Goal: Browse casually: Explore the website without a specific task or goal

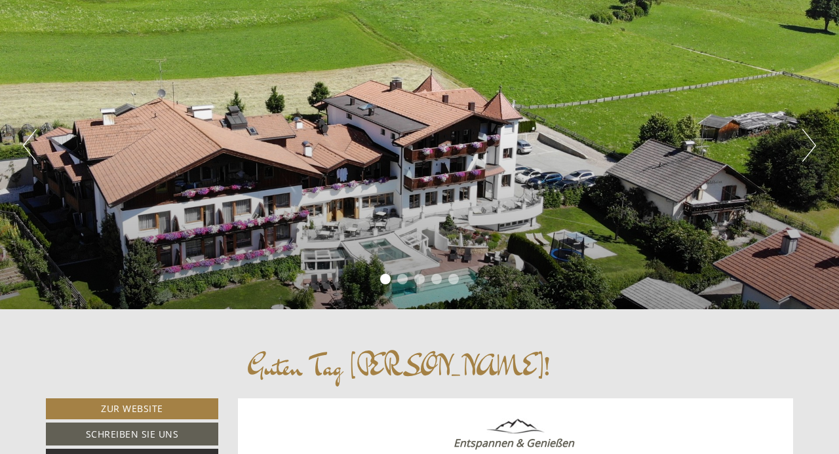
click at [809, 151] on button "Next" at bounding box center [809, 145] width 14 height 33
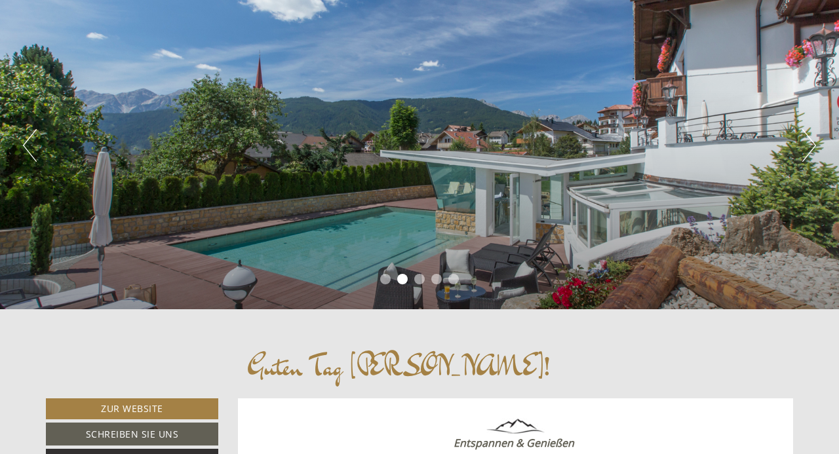
click at [809, 151] on button "Next" at bounding box center [809, 145] width 14 height 33
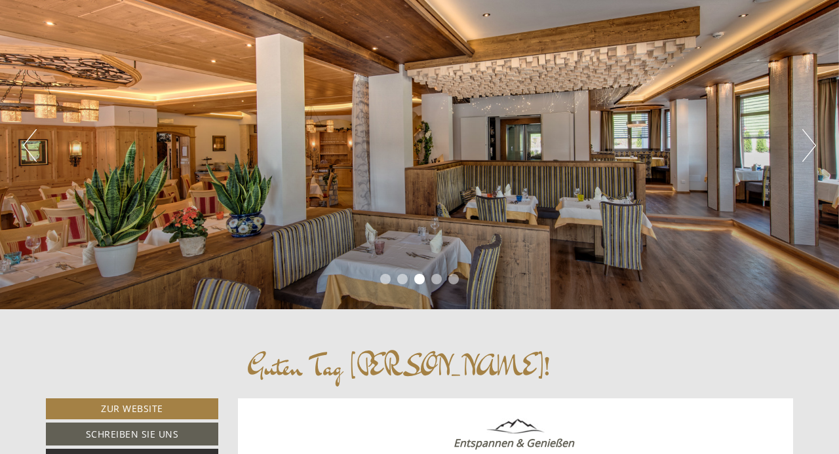
click at [809, 151] on button "Next" at bounding box center [809, 145] width 14 height 33
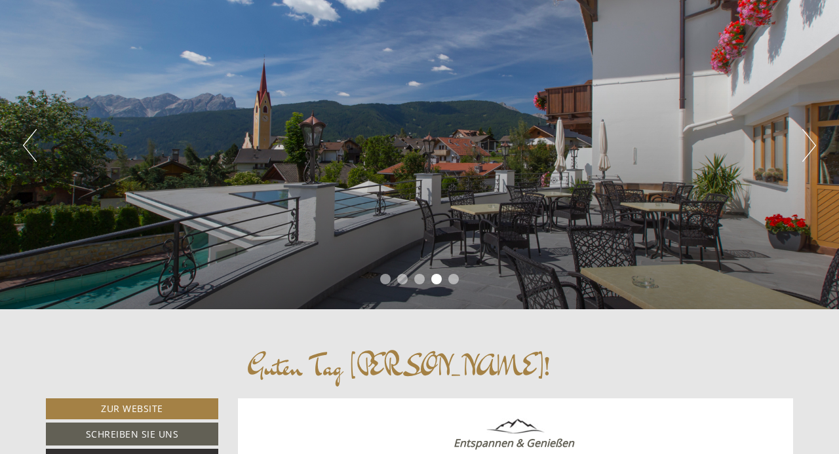
click at [809, 151] on button "Next" at bounding box center [809, 145] width 14 height 33
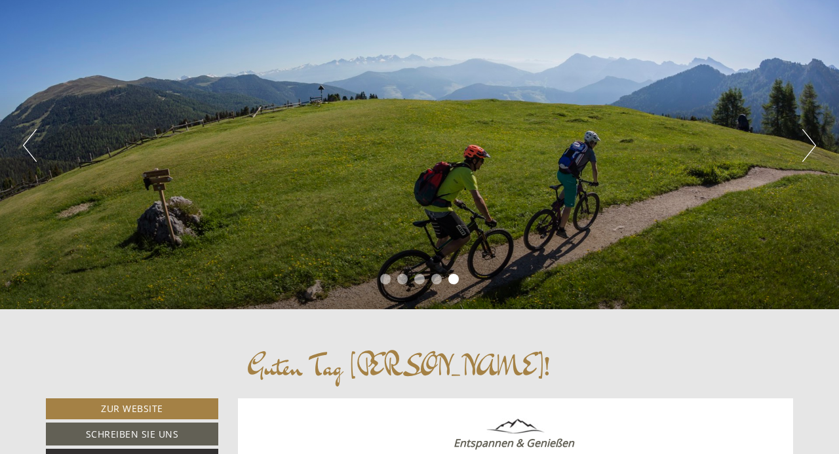
click at [809, 151] on button "Next" at bounding box center [809, 145] width 14 height 33
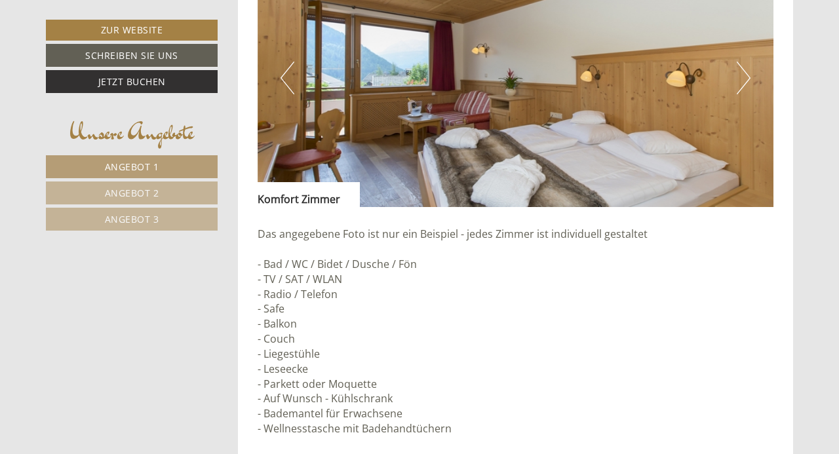
scroll to position [959, 0]
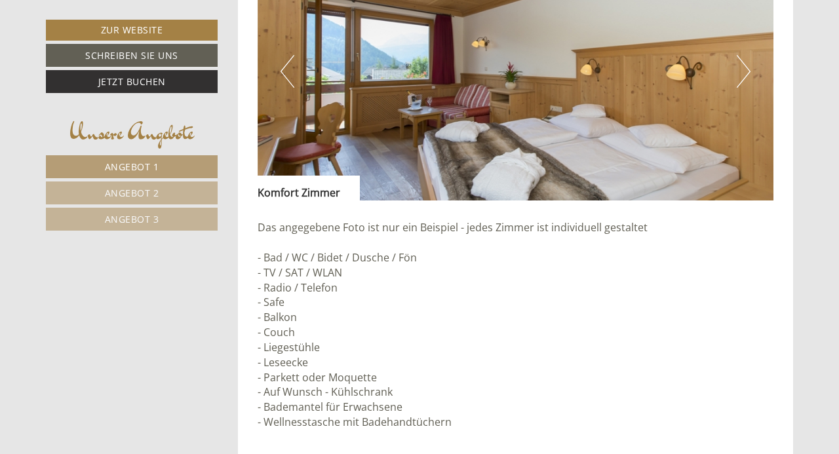
click at [744, 70] on button "Next" at bounding box center [744, 71] width 14 height 33
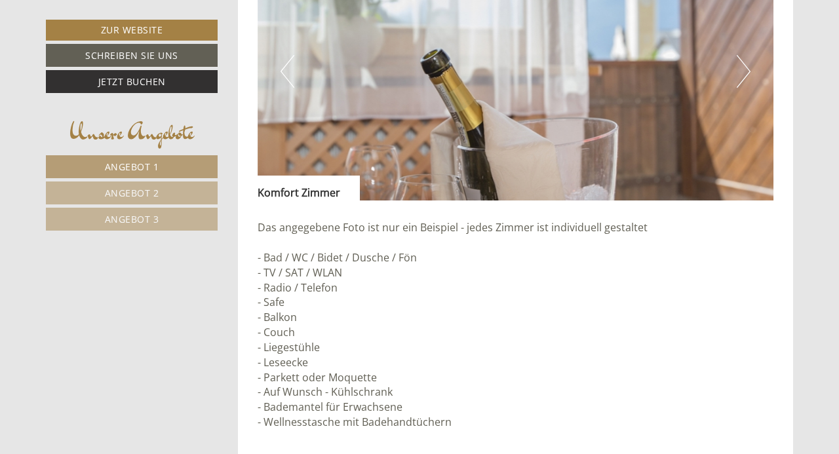
click at [744, 70] on button "Next" at bounding box center [744, 71] width 14 height 33
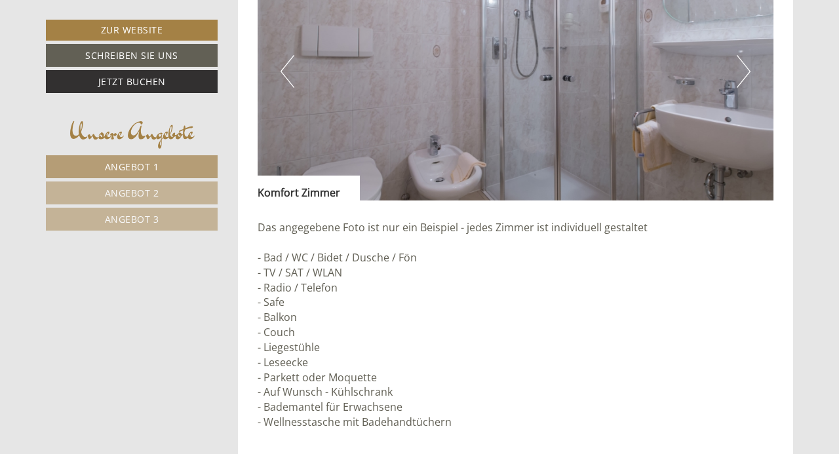
click at [744, 70] on button "Next" at bounding box center [744, 71] width 14 height 33
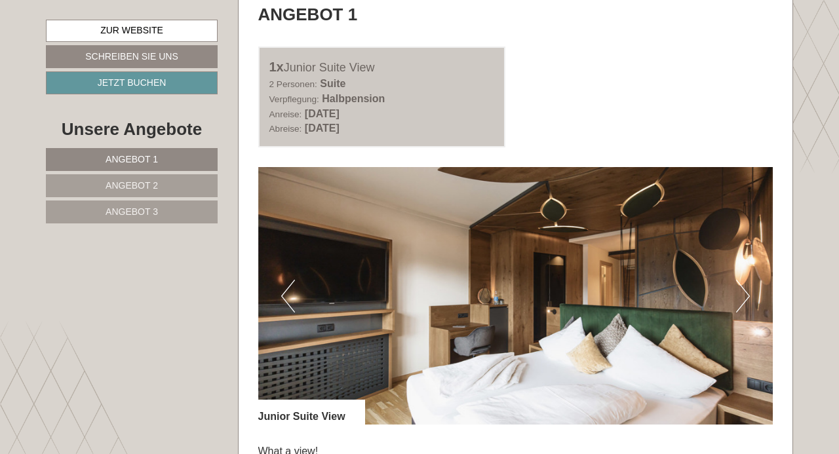
scroll to position [693, 0]
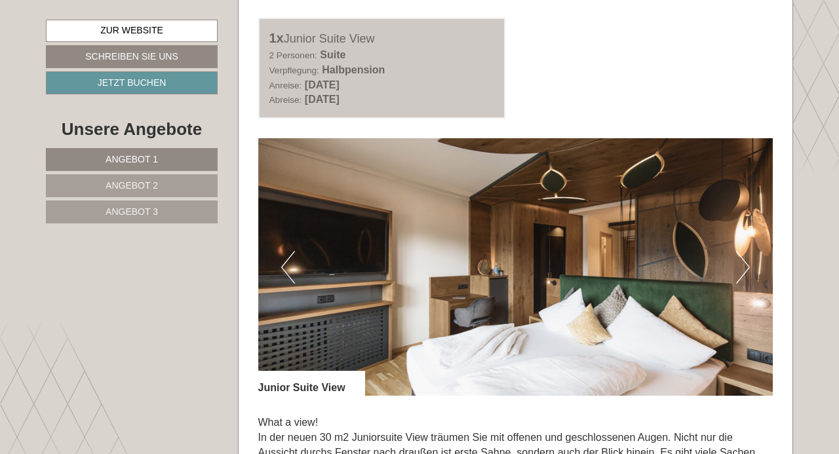
click at [745, 272] on button "Next" at bounding box center [743, 267] width 14 height 33
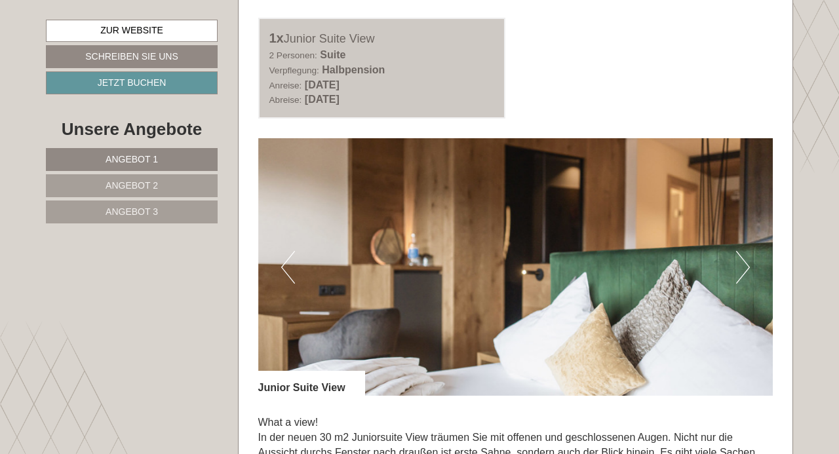
click at [745, 272] on button "Next" at bounding box center [743, 267] width 14 height 33
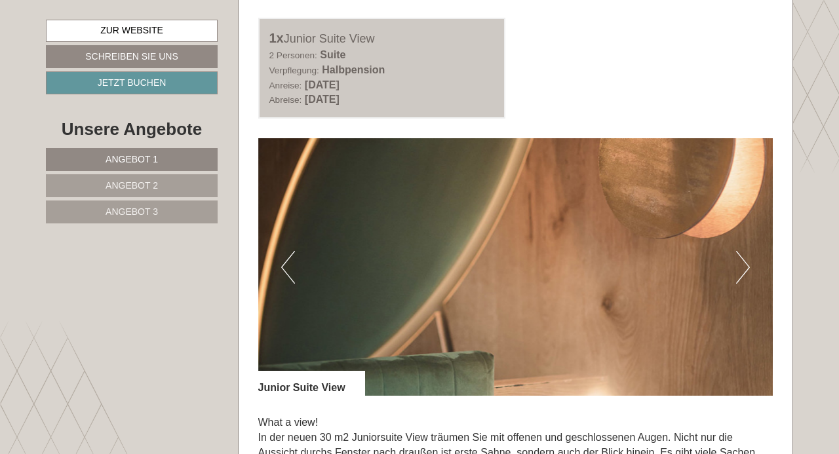
click at [745, 272] on button "Next" at bounding box center [743, 267] width 14 height 33
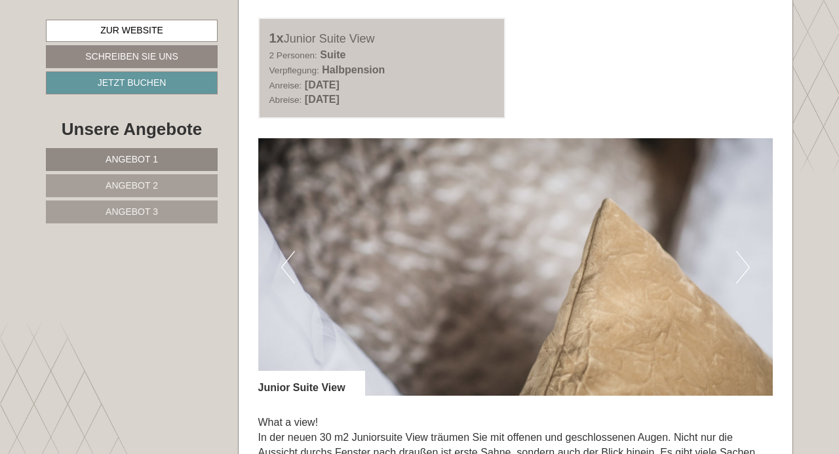
click at [745, 272] on button "Next" at bounding box center [743, 267] width 14 height 33
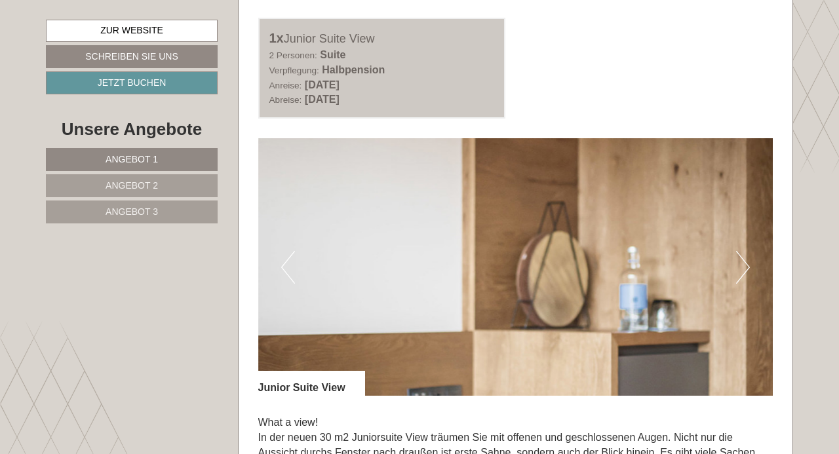
click at [745, 272] on button "Next" at bounding box center [743, 267] width 14 height 33
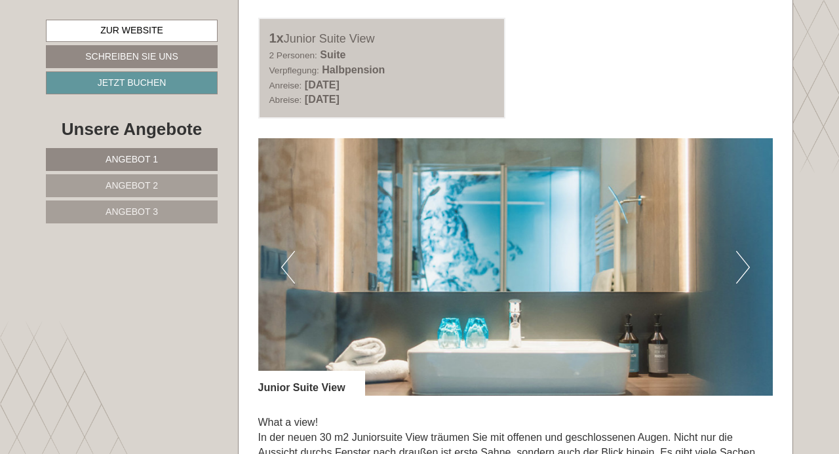
click at [745, 272] on button "Next" at bounding box center [743, 267] width 14 height 33
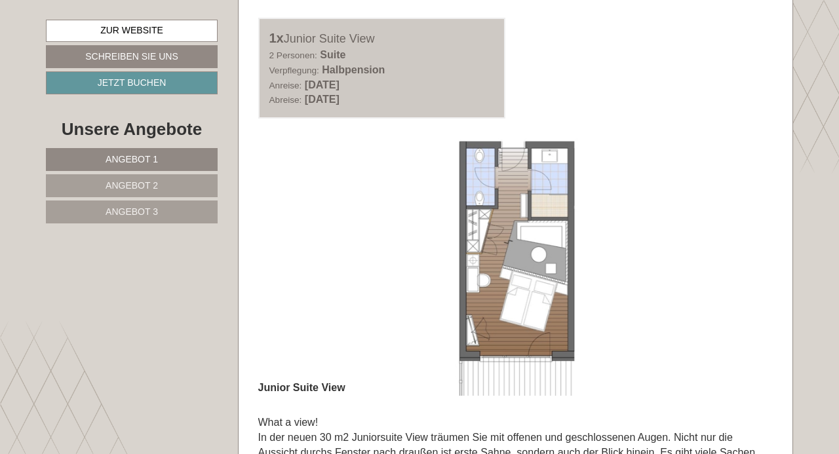
click at [469, 296] on img at bounding box center [515, 267] width 515 height 258
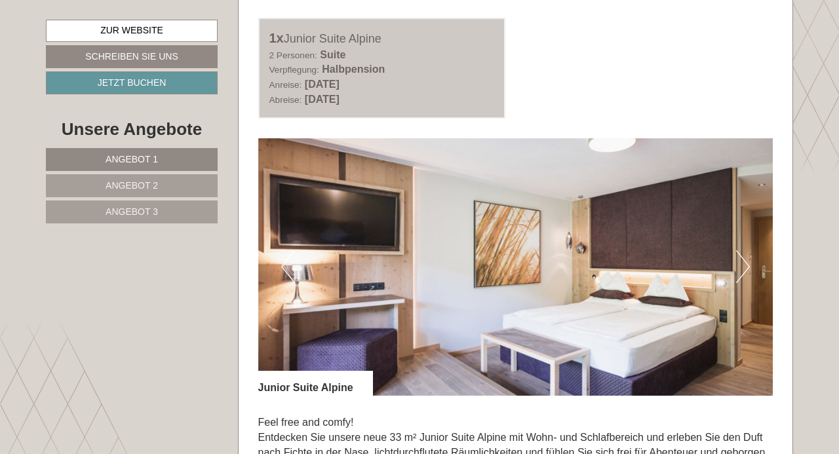
scroll to position [1661, 0]
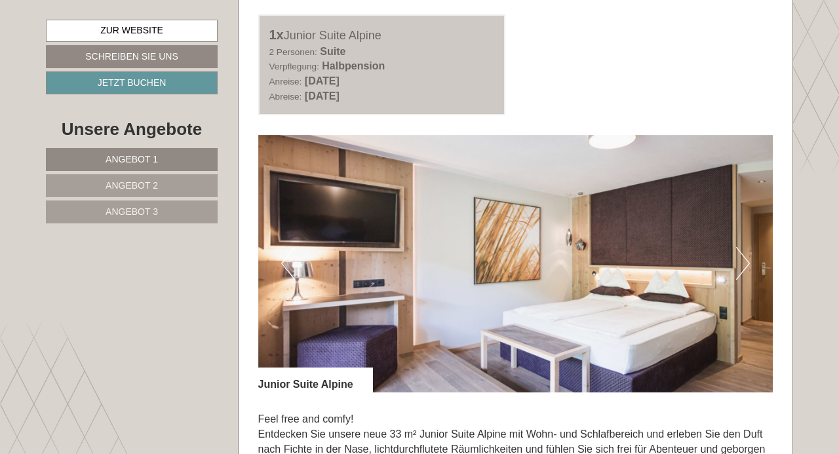
click at [740, 267] on button "Next" at bounding box center [743, 263] width 14 height 33
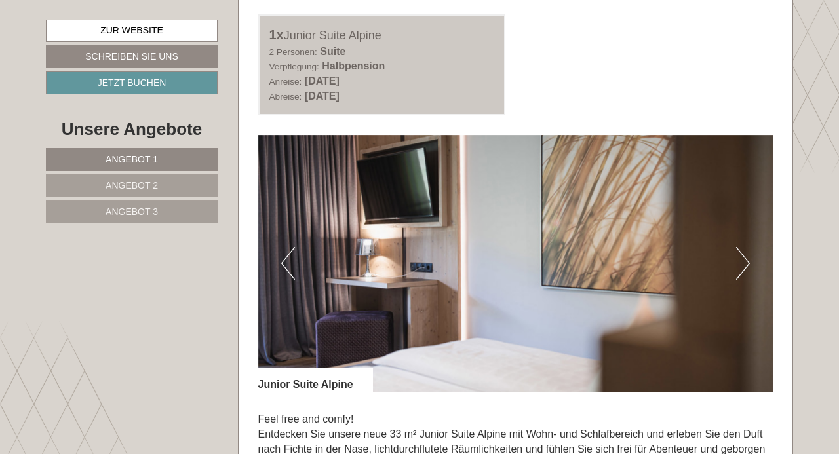
click at [740, 267] on button "Next" at bounding box center [743, 263] width 14 height 33
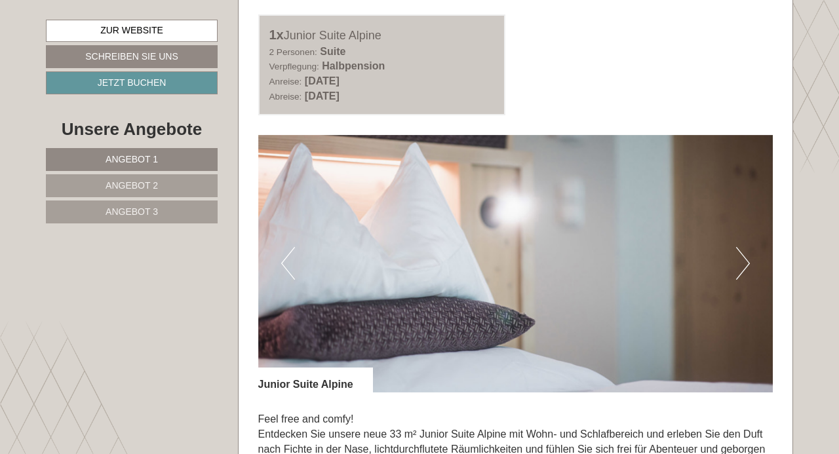
click at [740, 267] on button "Next" at bounding box center [743, 263] width 14 height 33
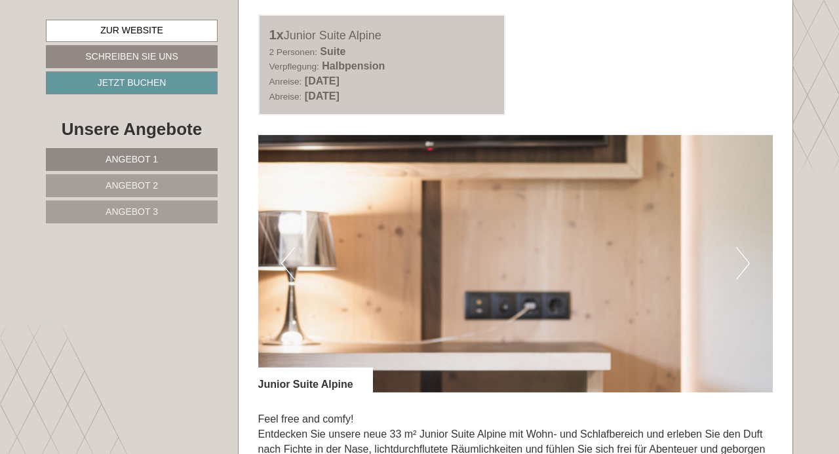
click at [740, 267] on button "Next" at bounding box center [743, 263] width 14 height 33
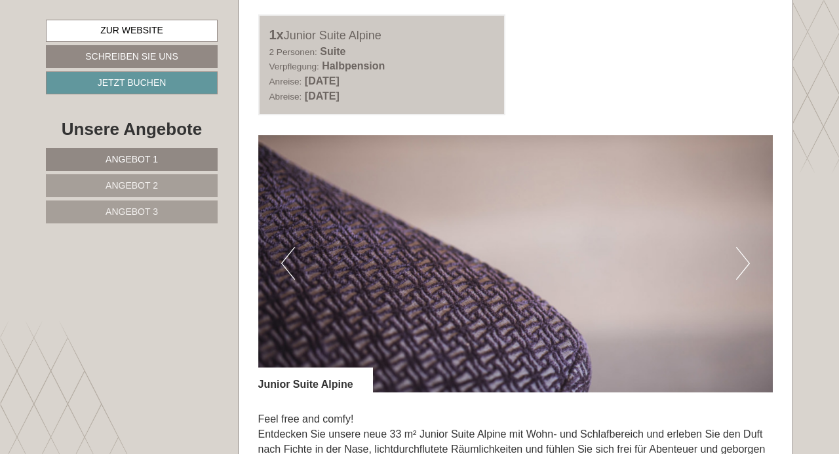
click at [740, 267] on button "Next" at bounding box center [743, 263] width 14 height 33
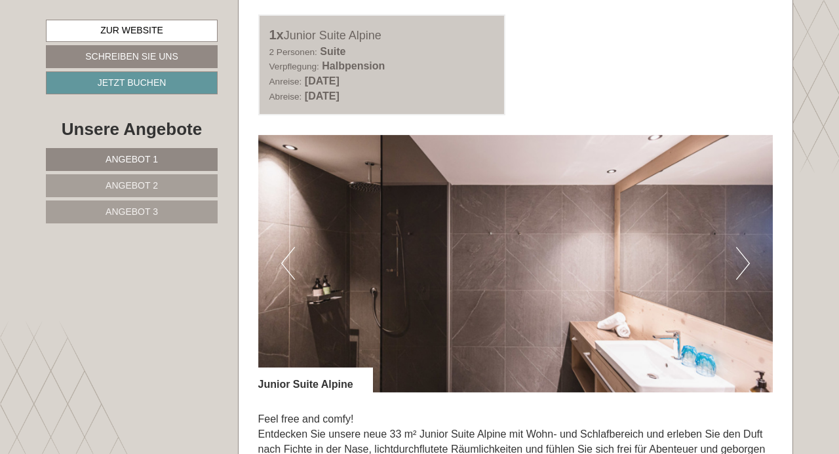
click at [740, 267] on button "Next" at bounding box center [743, 263] width 14 height 33
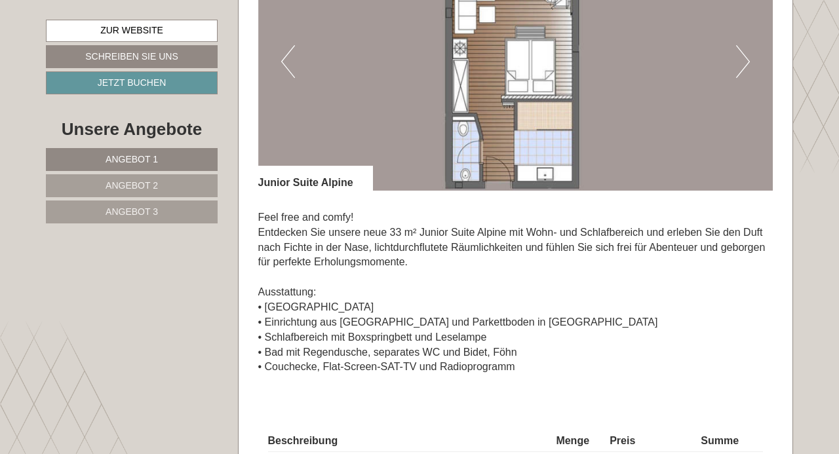
scroll to position [1862, 0]
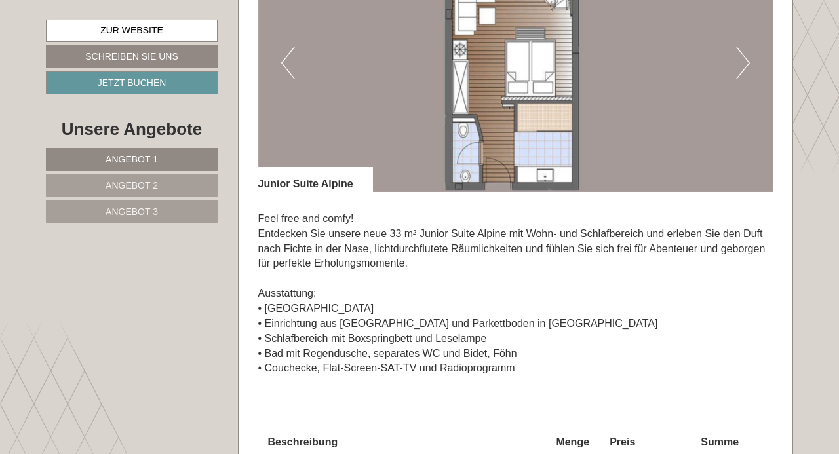
click at [729, 72] on img at bounding box center [515, 63] width 515 height 258
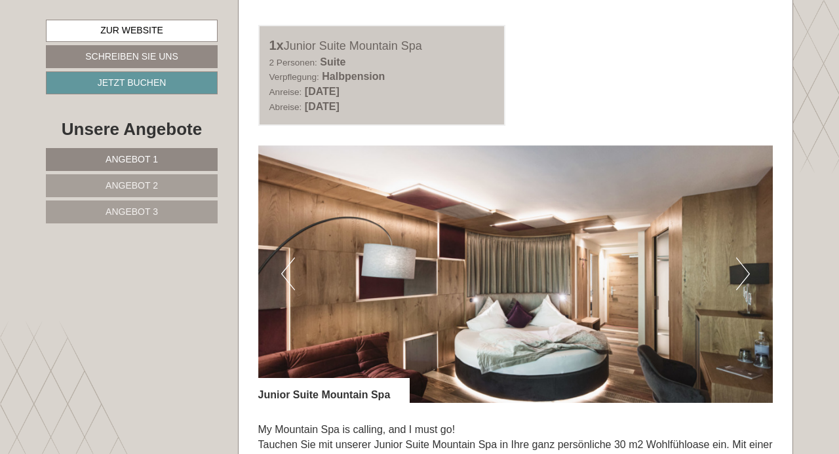
scroll to position [2589, 0]
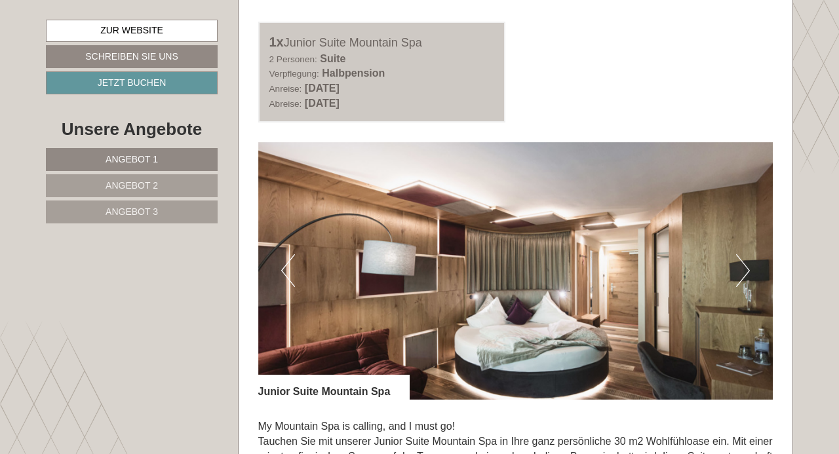
click at [746, 276] on button "Next" at bounding box center [743, 270] width 14 height 33
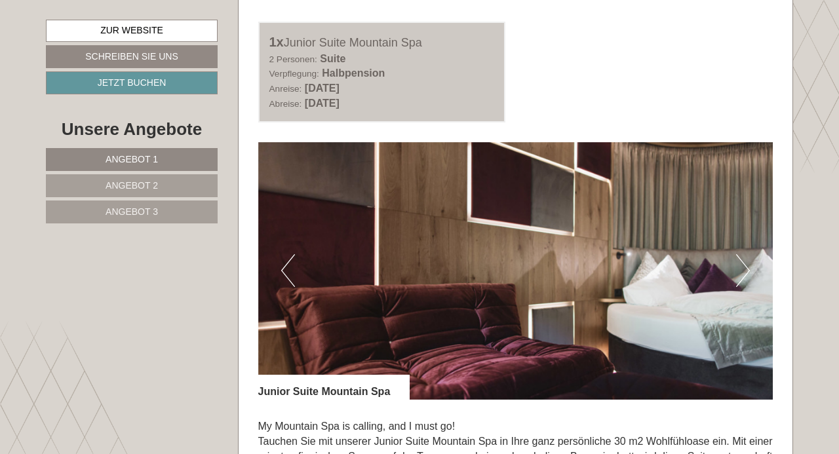
click at [746, 276] on button "Next" at bounding box center [743, 270] width 14 height 33
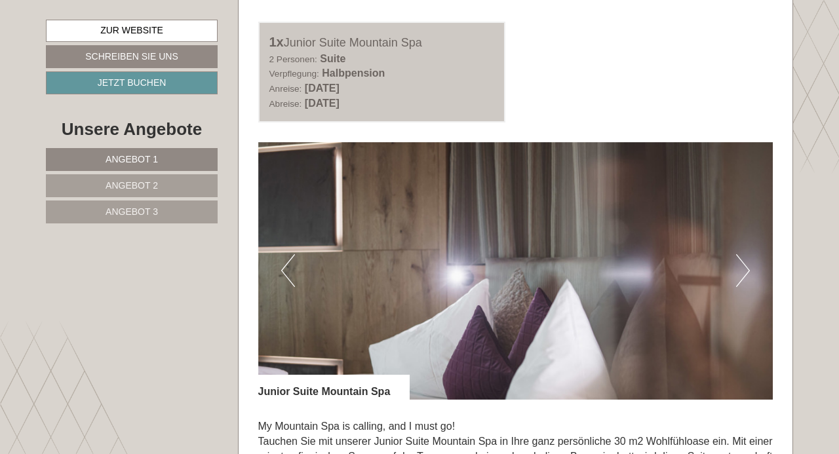
click at [746, 276] on button "Next" at bounding box center [743, 270] width 14 height 33
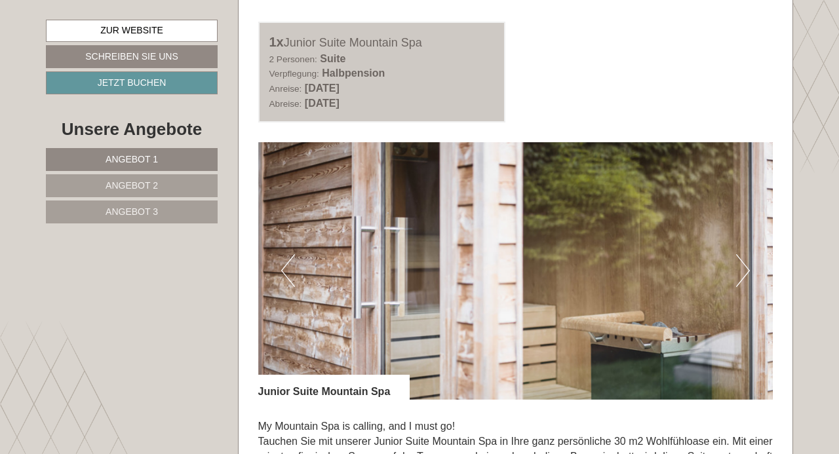
click at [746, 276] on button "Next" at bounding box center [743, 270] width 14 height 33
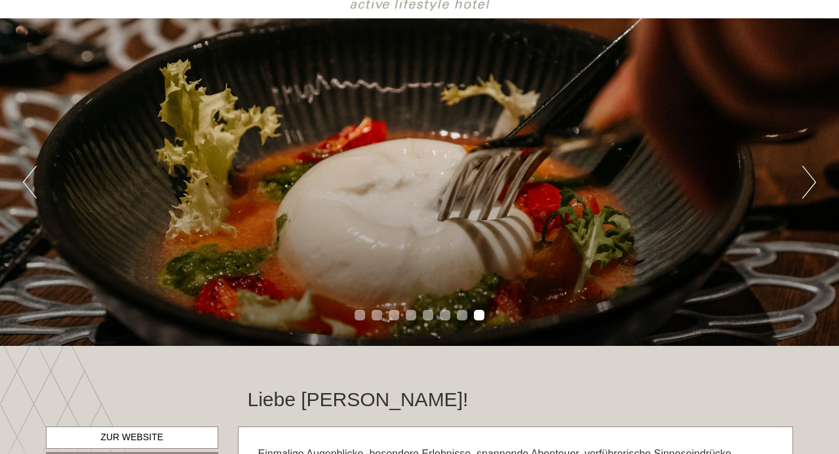
scroll to position [0, 0]
